Goal: Task Accomplishment & Management: Manage account settings

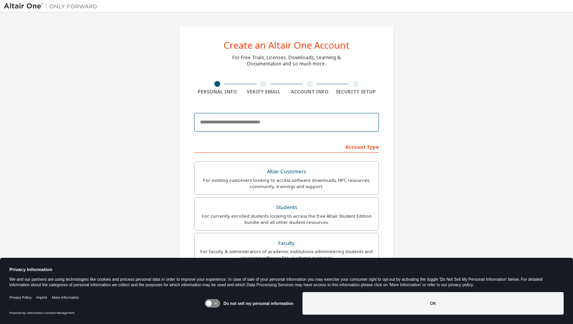
click at [241, 128] on input "email" at bounding box center [286, 122] width 185 height 19
type input "**********"
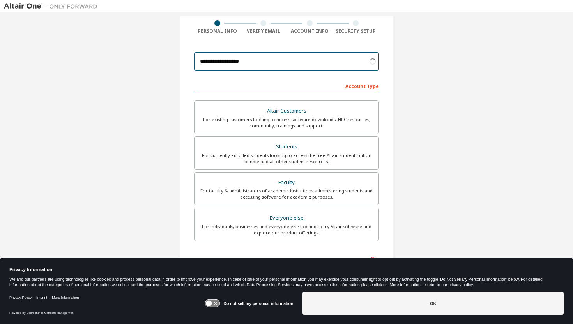
scroll to position [64, 0]
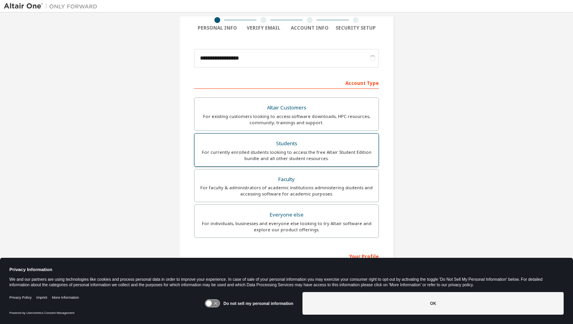
click at [336, 155] on div "For currently enrolled students looking to access the free Altair Student Editi…" at bounding box center [286, 155] width 175 height 12
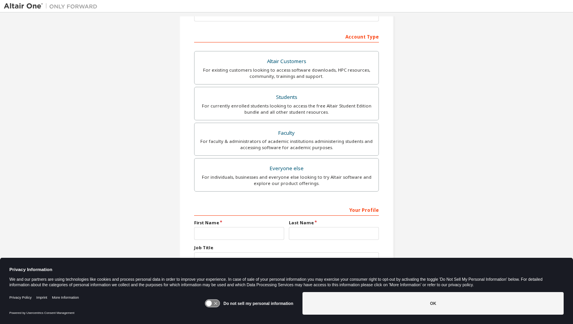
scroll to position [131, 0]
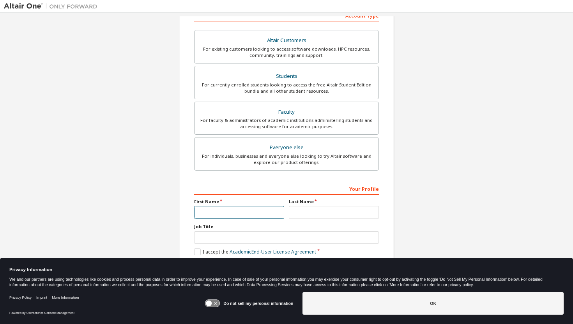
click at [267, 209] on input "text" at bounding box center [239, 212] width 90 height 13
type input "******"
click at [312, 215] on input "text" at bounding box center [334, 212] width 90 height 13
type input "***"
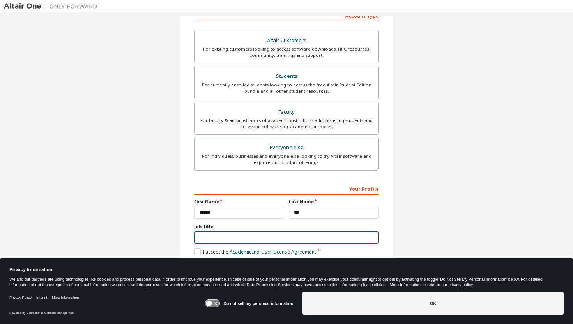
click at [240, 234] on input "text" at bounding box center [286, 238] width 185 height 13
click at [196, 251] on label "I accept the Academic End-User License Agreement" at bounding box center [255, 252] width 122 height 7
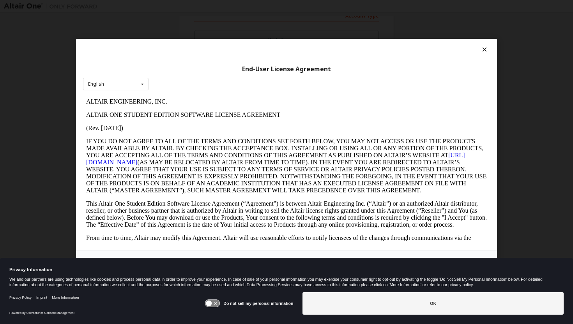
scroll to position [0, 0]
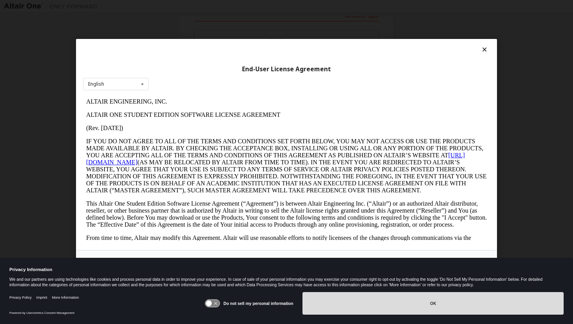
click at [367, 301] on button "OK" at bounding box center [433, 303] width 261 height 23
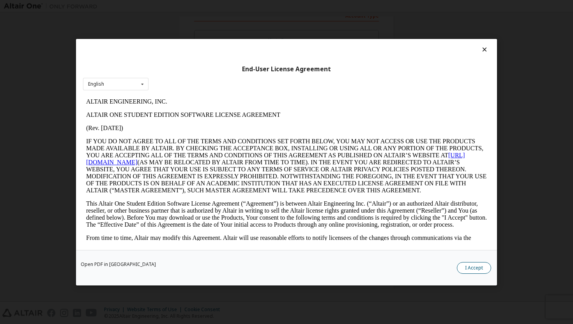
click at [470, 270] on button "I Accept" at bounding box center [474, 268] width 34 height 12
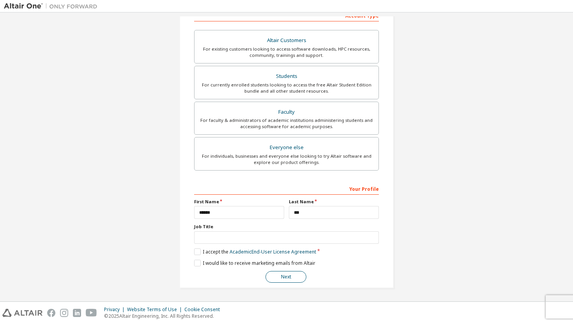
click at [269, 275] on button "Next" at bounding box center [286, 277] width 41 height 12
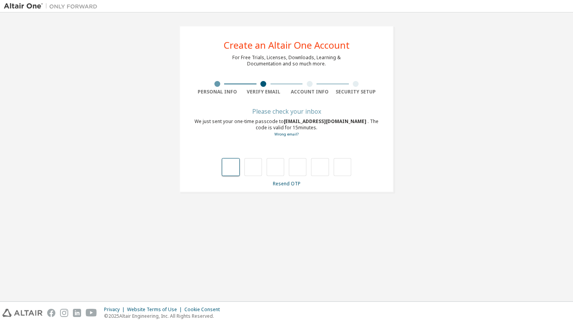
type input "*"
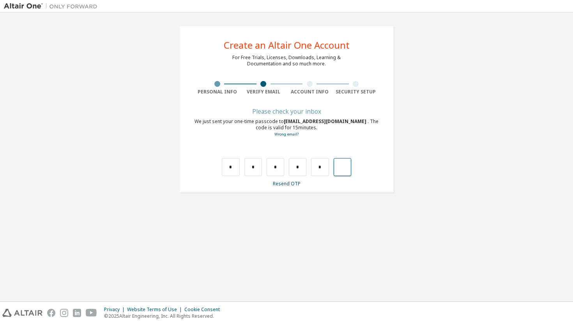
type input "*"
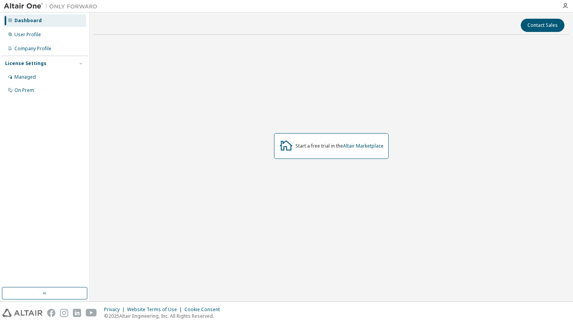
click at [313, 150] on div "Start a free trial in the Altair Marketplace" at bounding box center [331, 146] width 115 height 26
click at [62, 77] on div "Managed" at bounding box center [44, 77] width 83 height 12
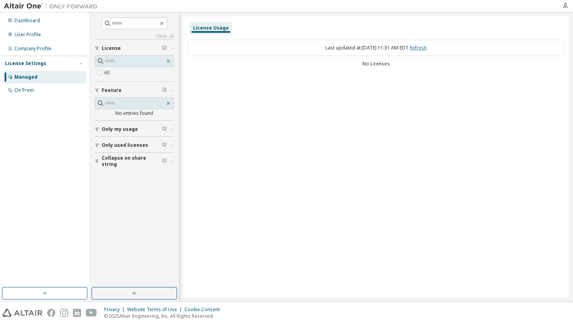
click at [427, 45] on link "Refresh" at bounding box center [418, 47] width 17 height 7
click at [126, 92] on div "Feature" at bounding box center [137, 90] width 70 height 6
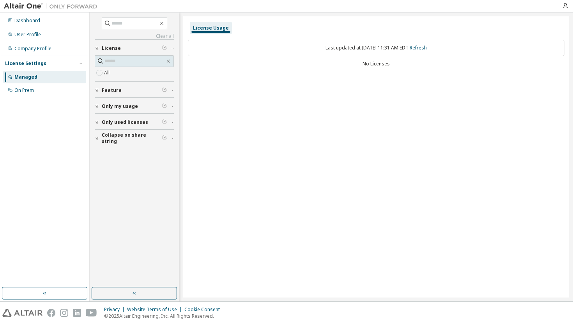
click at [126, 92] on div "Feature" at bounding box center [137, 90] width 70 height 6
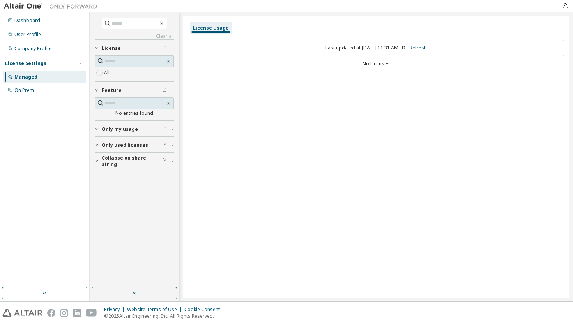
click at [125, 126] on span "Only my usage" at bounding box center [120, 129] width 36 height 6
click at [122, 130] on span "Only my usage" at bounding box center [120, 129] width 36 height 6
click at [48, 27] on div "Dashboard User Profile Company Profile License Settings Managed On Prem" at bounding box center [44, 56] width 87 height 84
click at [48, 26] on div "Dashboard" at bounding box center [44, 20] width 83 height 12
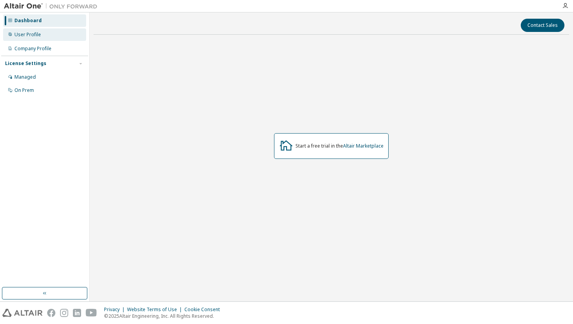
click at [71, 39] on div "User Profile" at bounding box center [44, 34] width 83 height 12
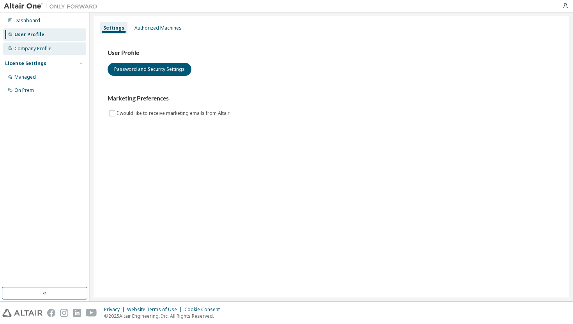
click at [45, 51] on div "Company Profile" at bounding box center [32, 49] width 37 height 6
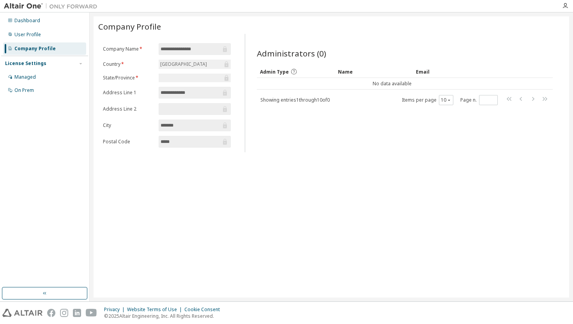
click at [200, 81] on div at bounding box center [195, 78] width 72 height 9
click at [26, 60] on div "License Settings" at bounding box center [25, 63] width 41 height 6
click at [28, 81] on div "Managed" at bounding box center [44, 77] width 83 height 12
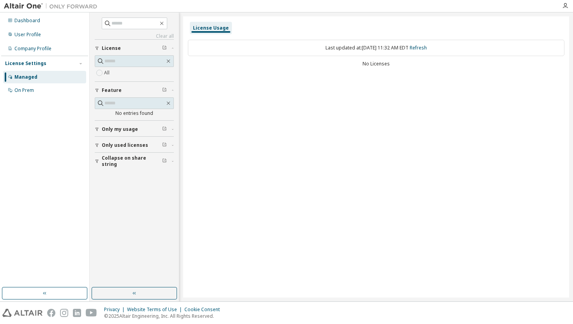
click at [165, 49] on icon "button" at bounding box center [164, 47] width 5 height 5
